Goal: Task Accomplishment & Management: Use online tool/utility

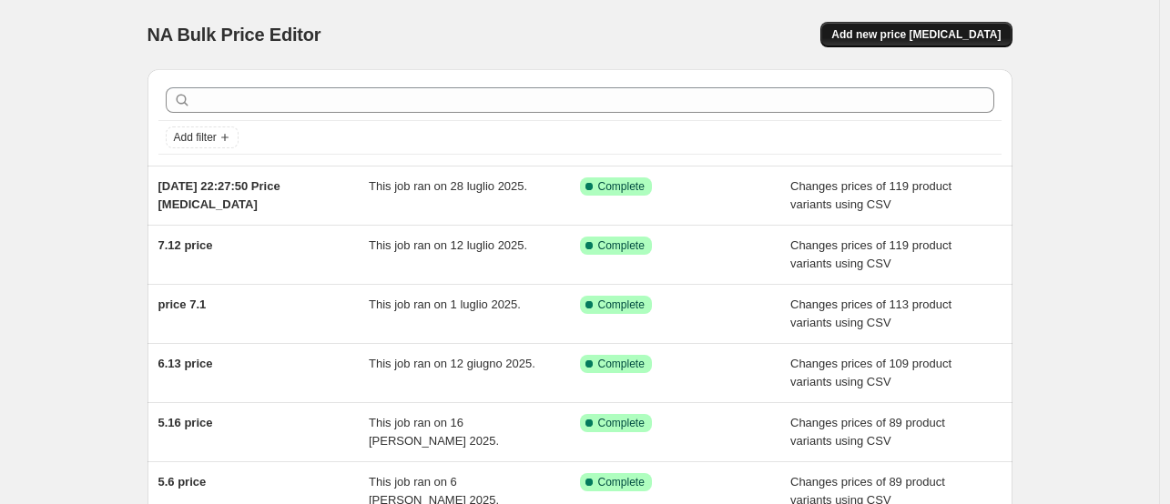
click at [931, 45] on button "Add new price [MEDICAL_DATA]" at bounding box center [915, 34] width 191 height 25
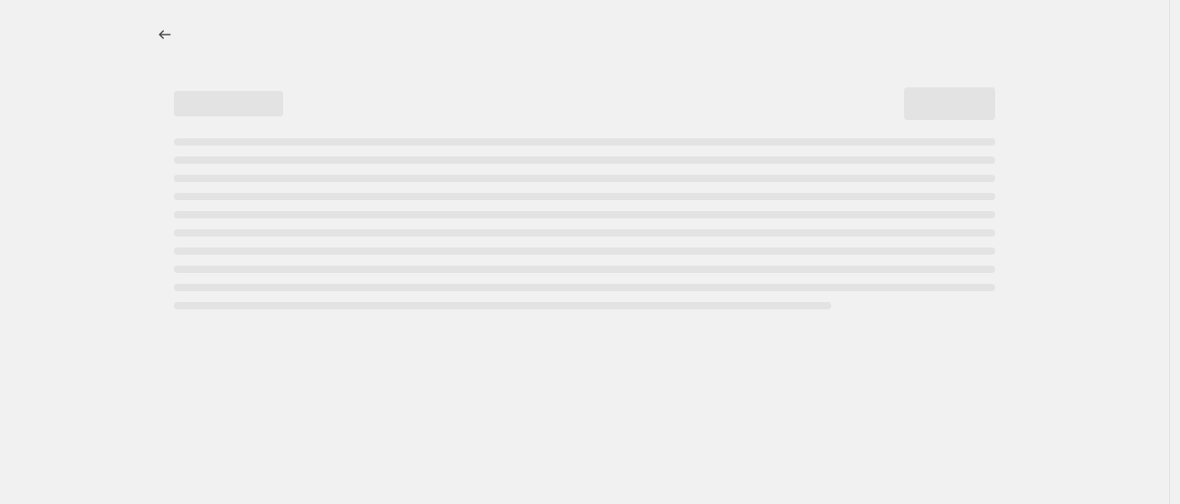
select select "percentage"
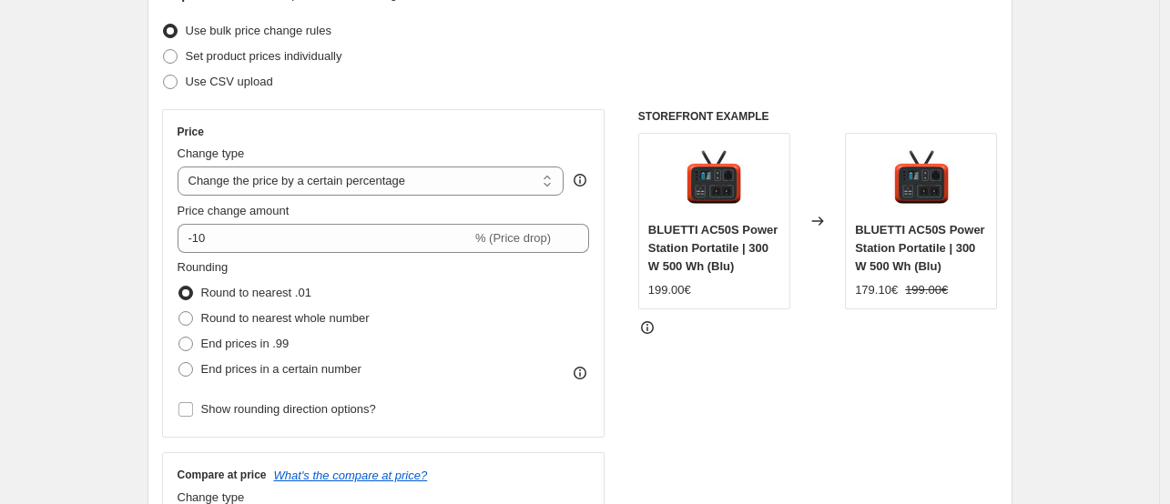
scroll to position [182, 0]
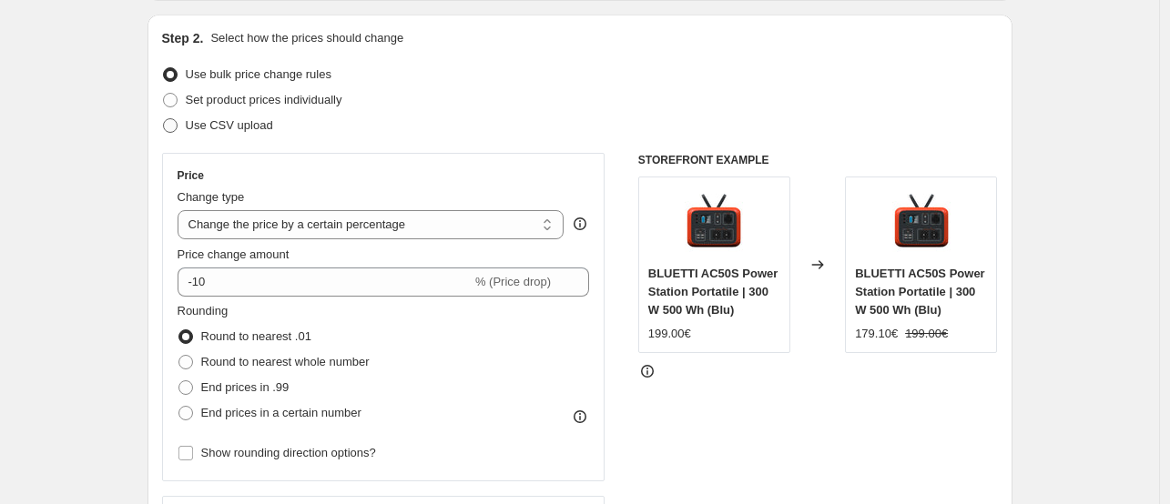
drag, startPoint x: 168, startPoint y: 122, endPoint x: 183, endPoint y: 145, distance: 27.5
click at [168, 122] on span at bounding box center [170, 125] width 15 height 15
click at [164, 119] on input "Use CSV upload" at bounding box center [163, 118] width 1 height 1
radio input "true"
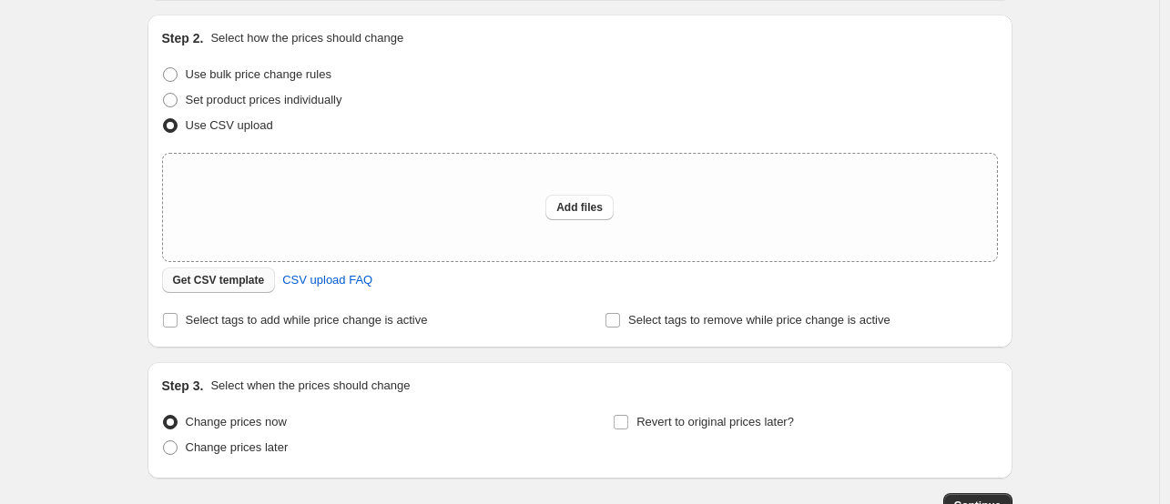
click at [234, 283] on span "Get CSV template" at bounding box center [219, 280] width 92 height 15
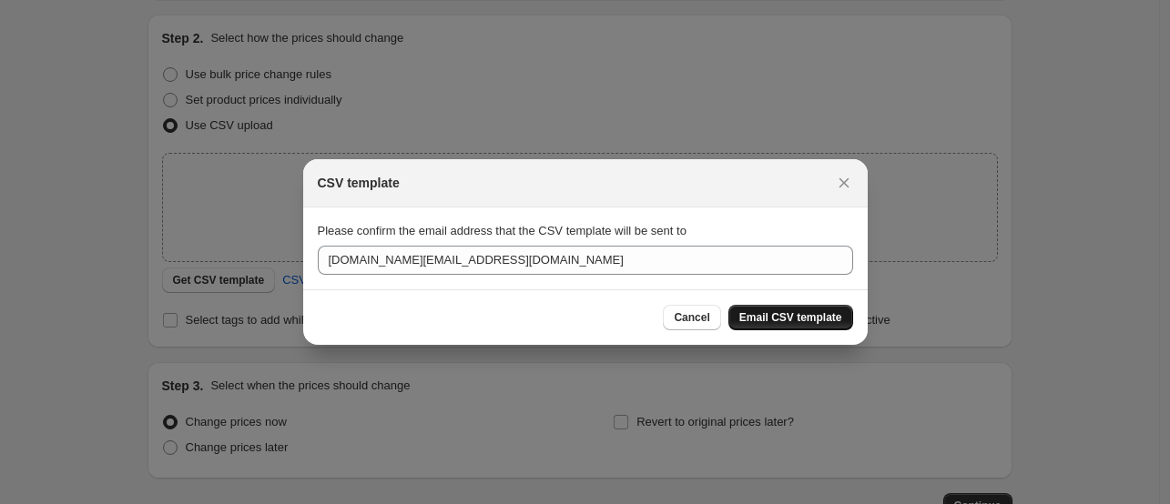
click at [790, 316] on span "Email CSV template" at bounding box center [790, 317] width 103 height 15
